Goal: Book appointment/travel/reservation

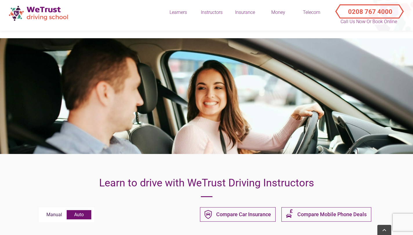
scroll to position [345, 0]
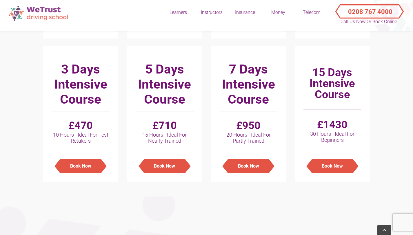
click at [39, 17] on img at bounding box center [39, 13] width 67 height 21
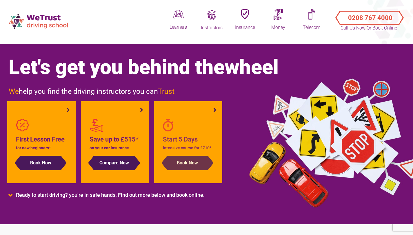
click at [197, 162] on button "Book Now" at bounding box center [187, 163] width 41 height 14
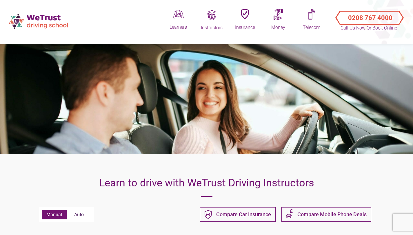
scroll to position [112, 0]
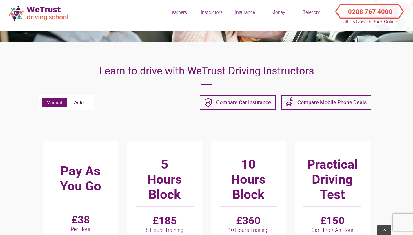
click at [82, 105] on label "Auto" at bounding box center [79, 102] width 25 height 9
click at [42, 99] on input "Auto" at bounding box center [42, 98] width 0 height 0
radio input "true"
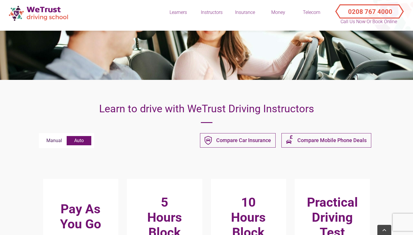
scroll to position [0, 0]
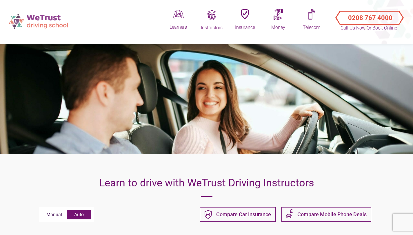
click at [44, 19] on img at bounding box center [39, 21] width 67 height 21
